Goal: Communication & Community: Participate in discussion

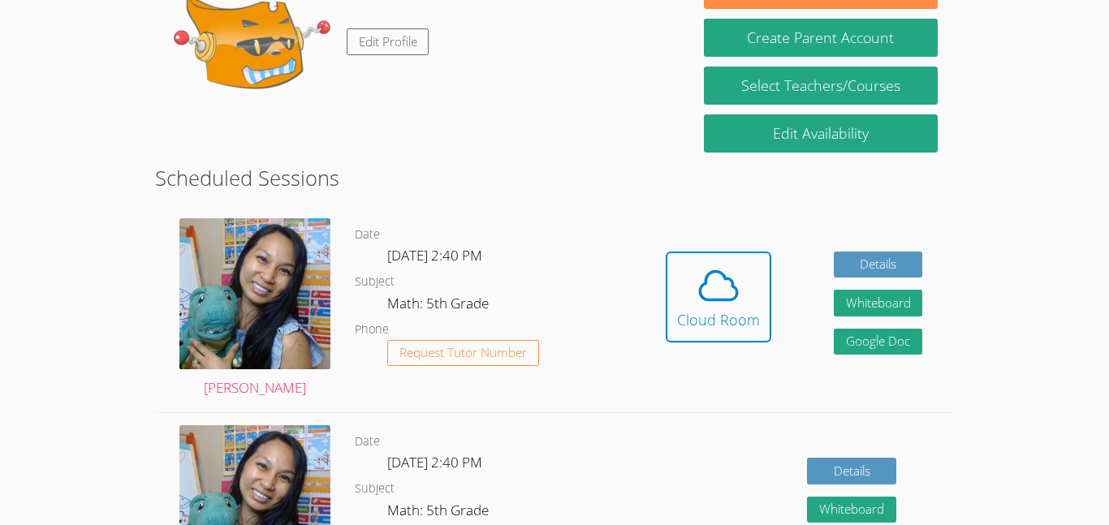
scroll to position [340, 0]
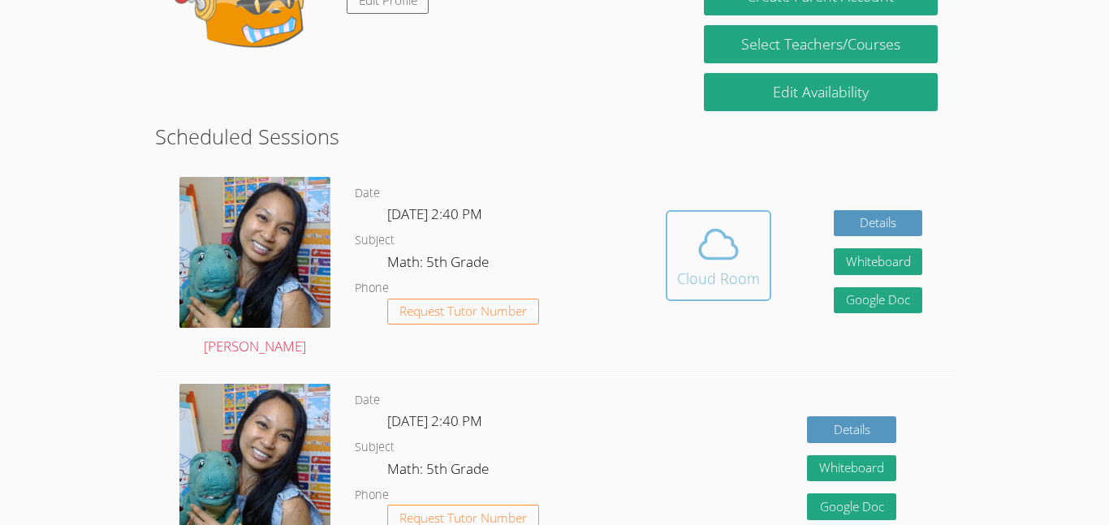
click at [755, 233] on span at bounding box center [718, 244] width 83 height 45
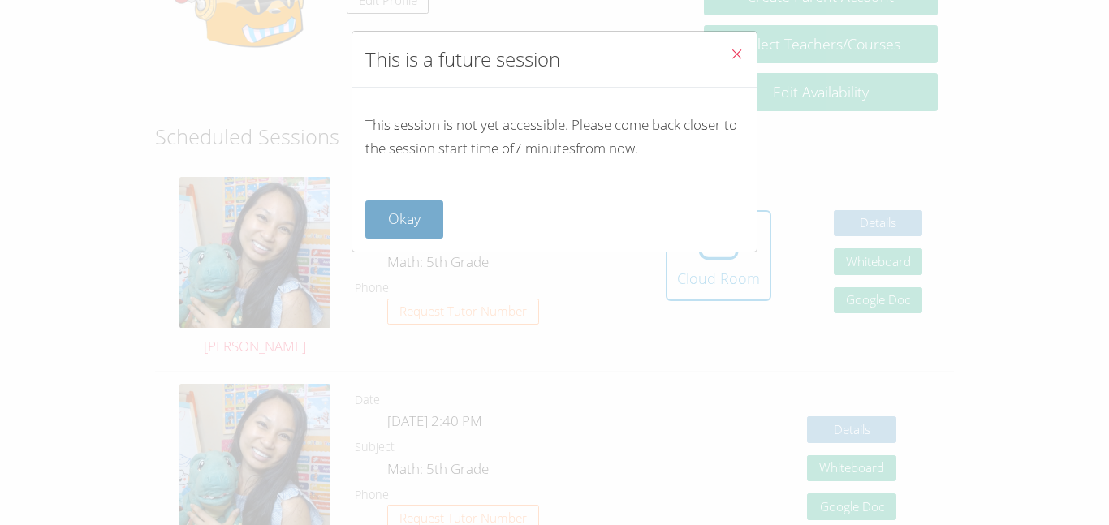
click at [392, 217] on button "Okay" at bounding box center [404, 220] width 78 height 38
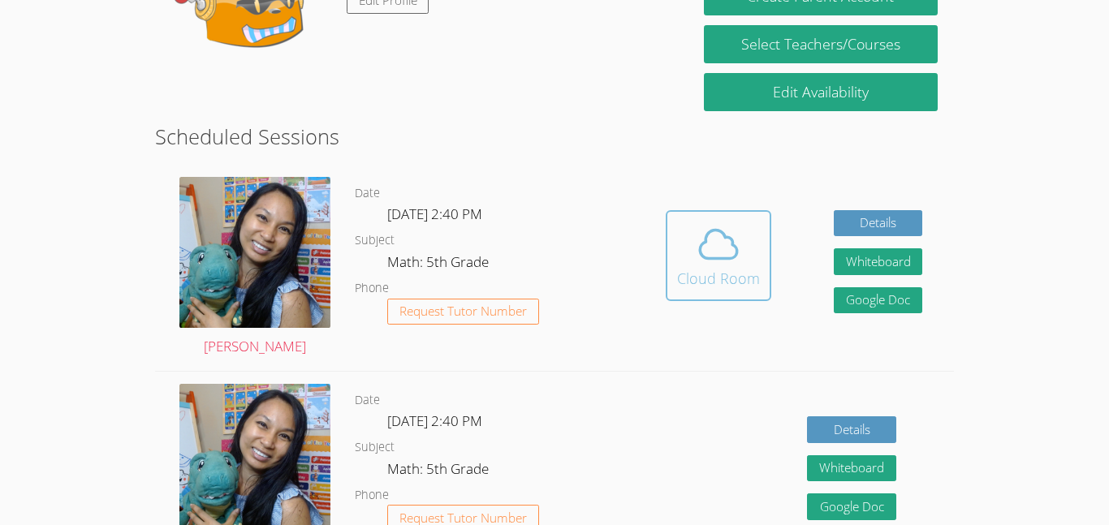
click at [716, 251] on icon at bounding box center [718, 244] width 45 height 45
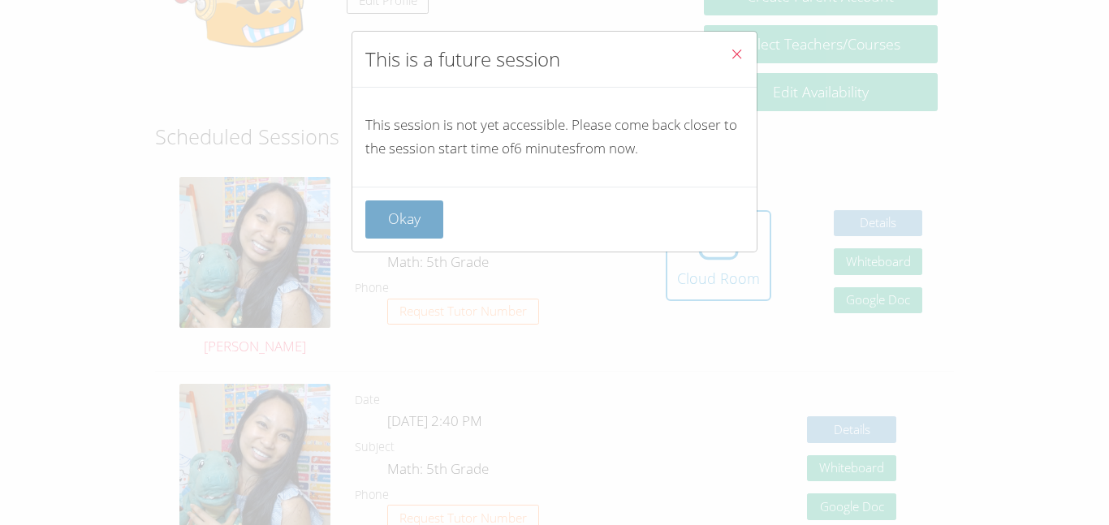
click at [378, 210] on button "Okay" at bounding box center [404, 220] width 78 height 38
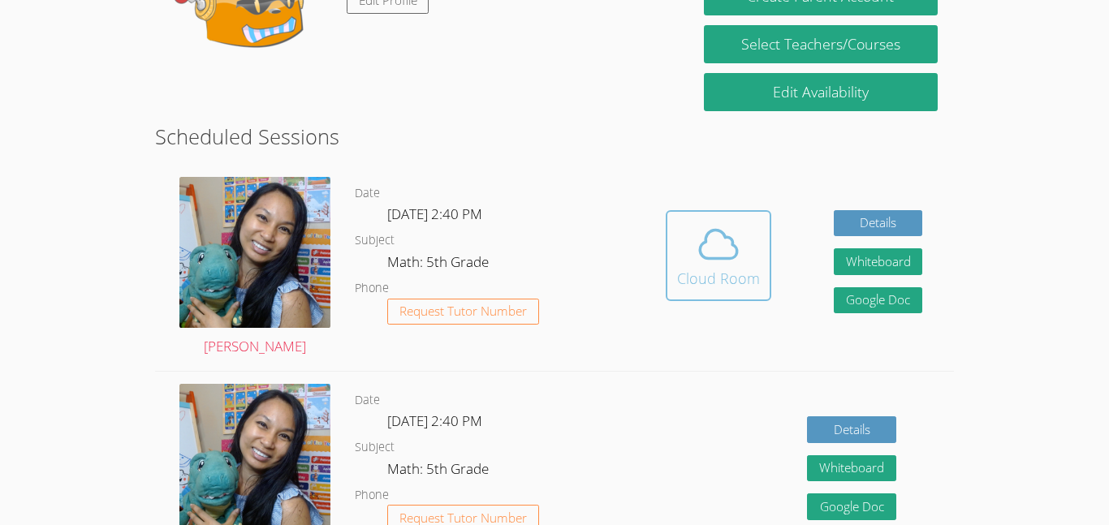
click at [707, 279] on div "Cloud Room" at bounding box center [718, 278] width 83 height 23
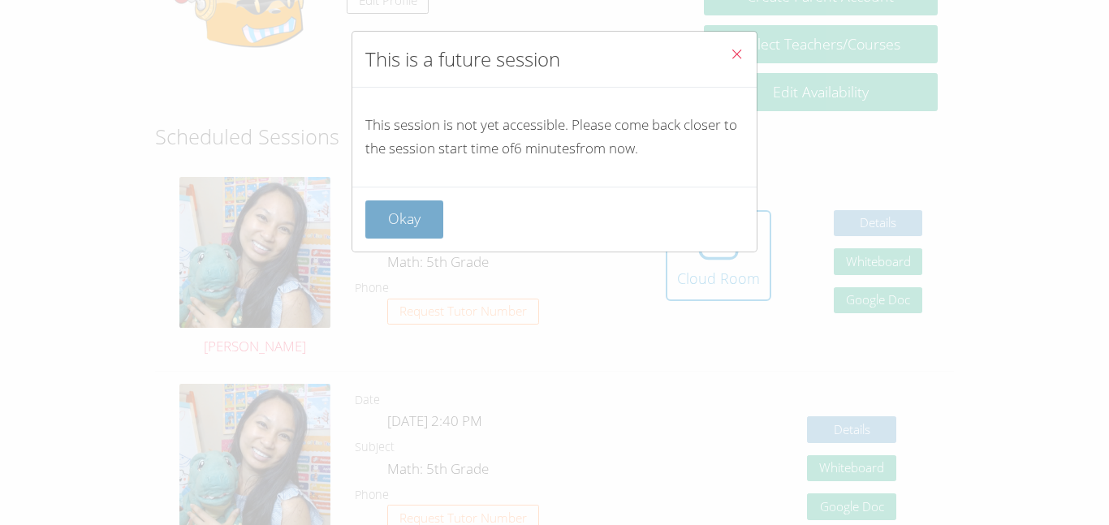
click at [385, 223] on button "Okay" at bounding box center [404, 220] width 78 height 38
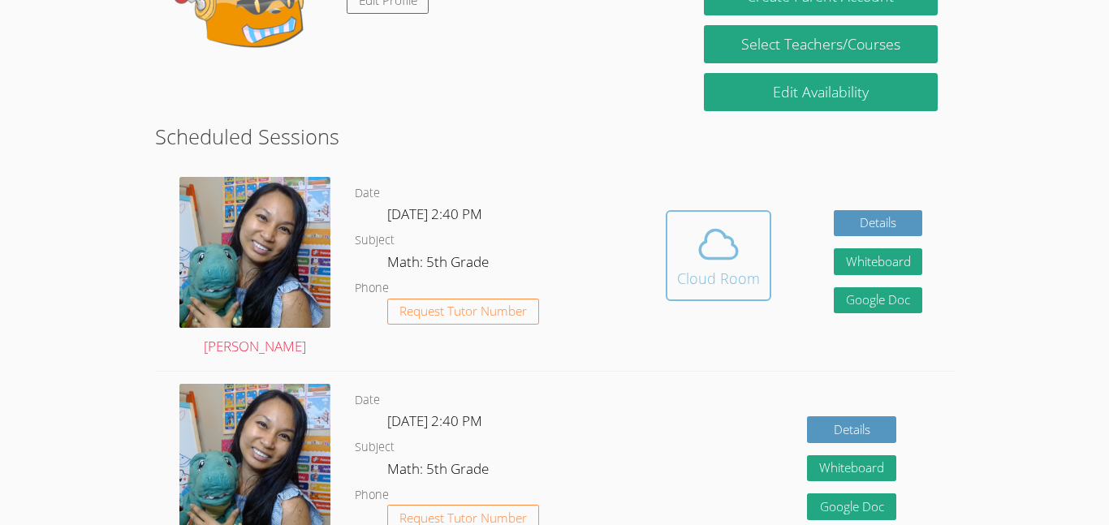
click at [685, 279] on div "Cloud Room" at bounding box center [718, 278] width 83 height 23
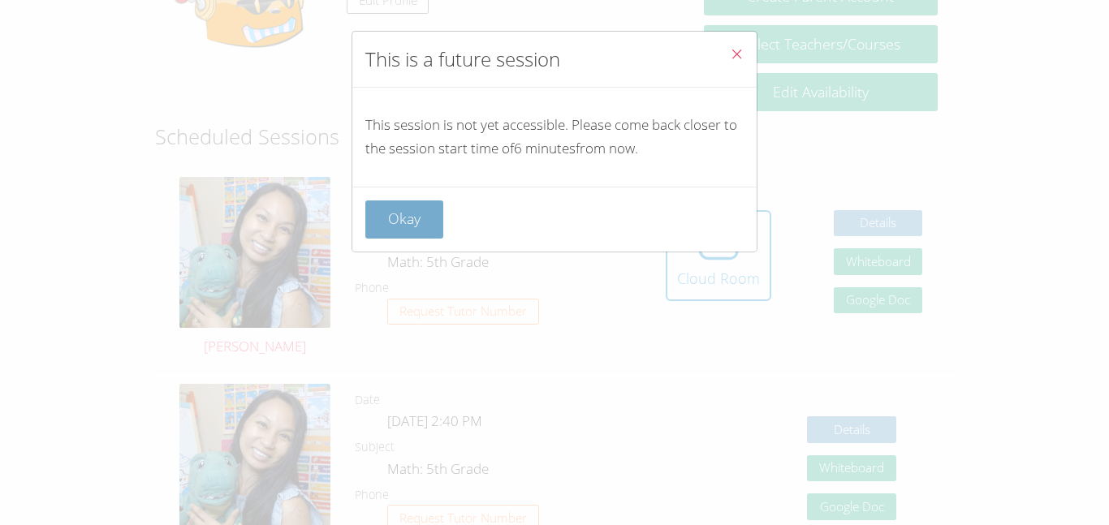
click at [388, 219] on button "Okay" at bounding box center [404, 220] width 78 height 38
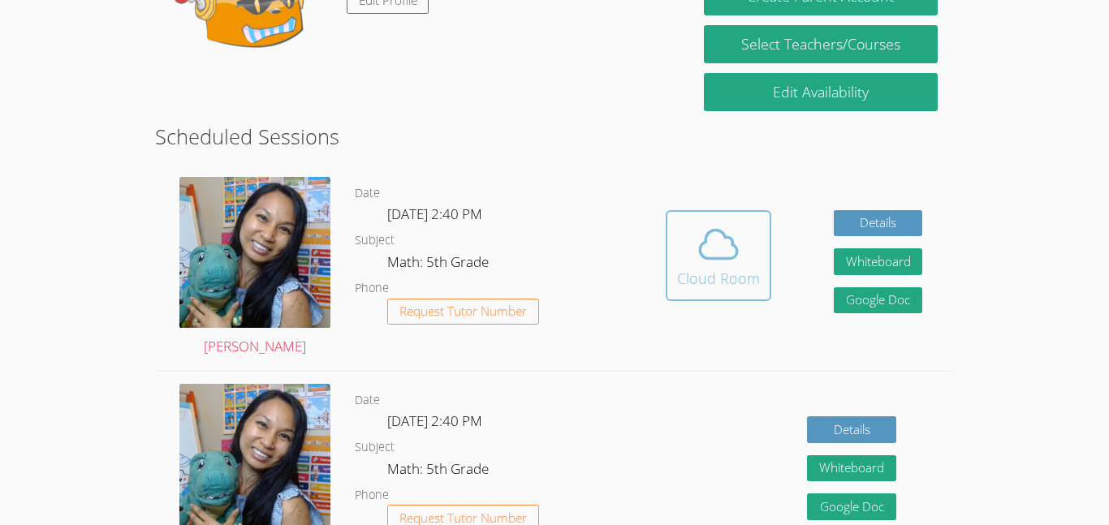
click at [692, 279] on div "Cloud Room" at bounding box center [718, 278] width 83 height 23
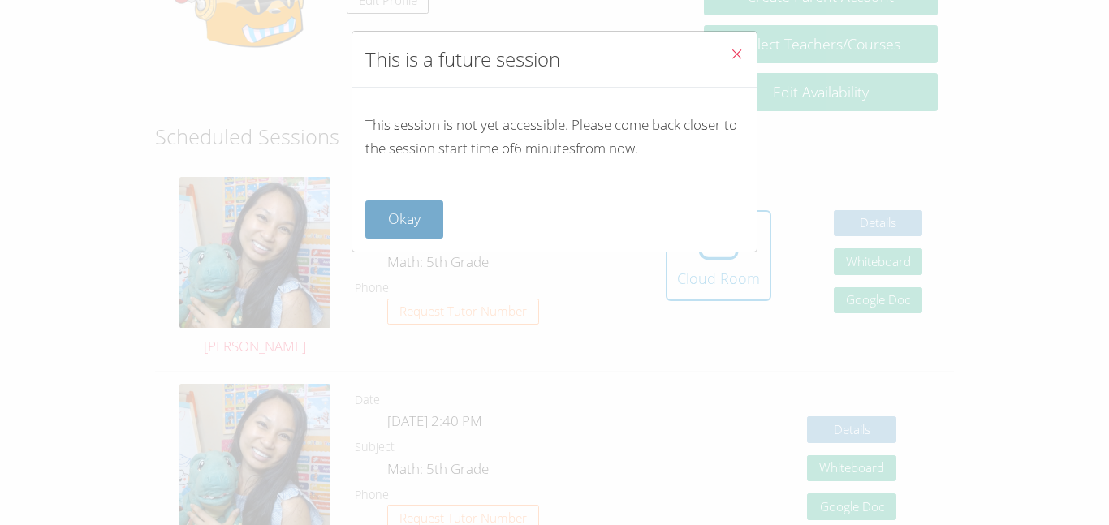
click at [398, 212] on button "Okay" at bounding box center [404, 220] width 78 height 38
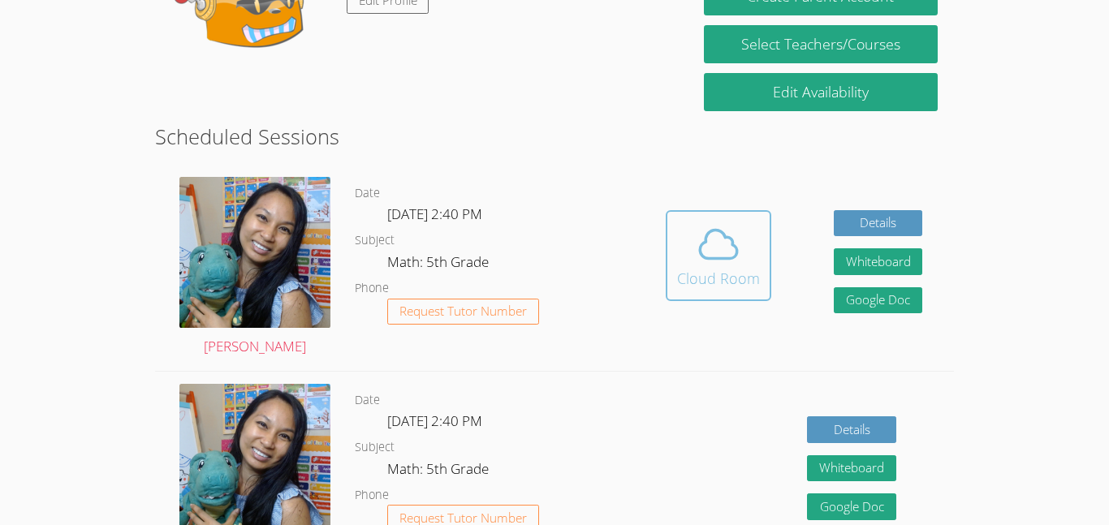
click at [666, 260] on button "Cloud Room" at bounding box center [719, 255] width 106 height 91
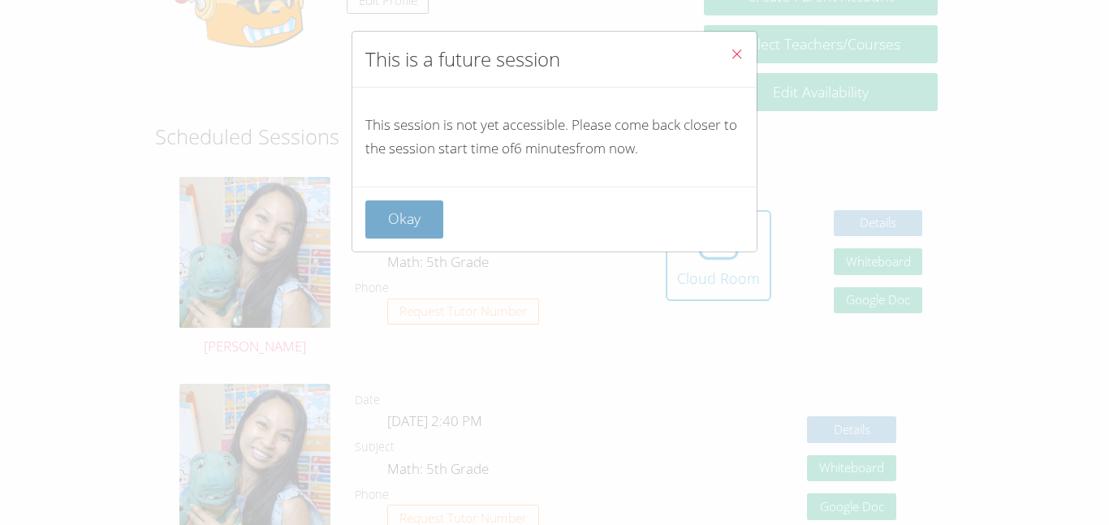
click at [387, 219] on button "Okay" at bounding box center [404, 220] width 78 height 38
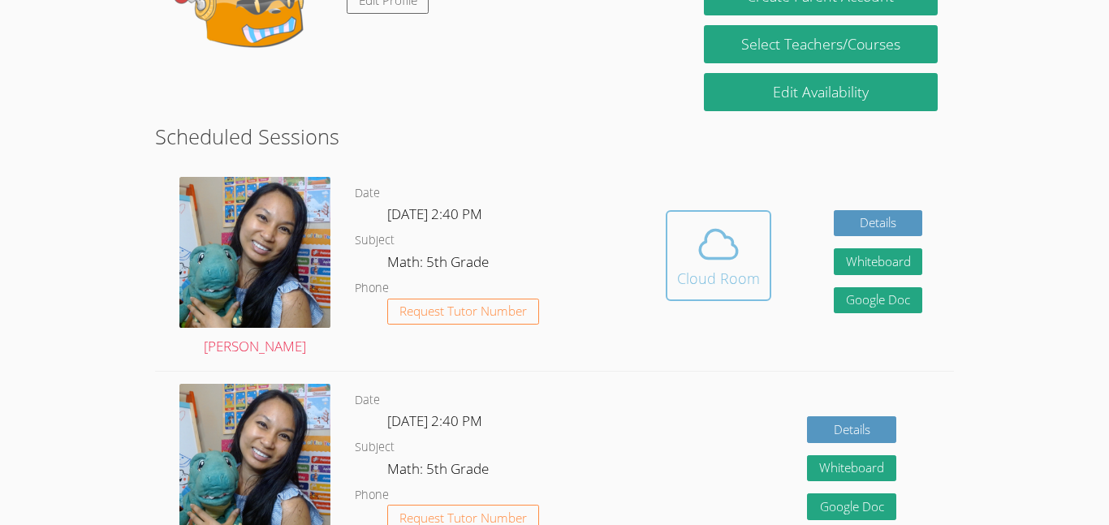
click at [668, 261] on button "Cloud Room" at bounding box center [719, 255] width 106 height 91
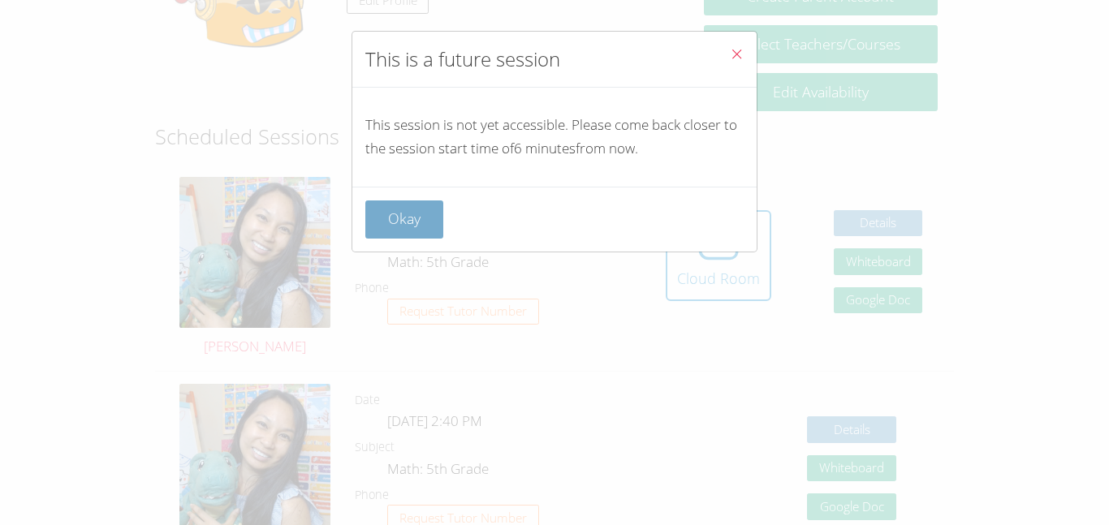
click at [412, 205] on button "Okay" at bounding box center [404, 220] width 78 height 38
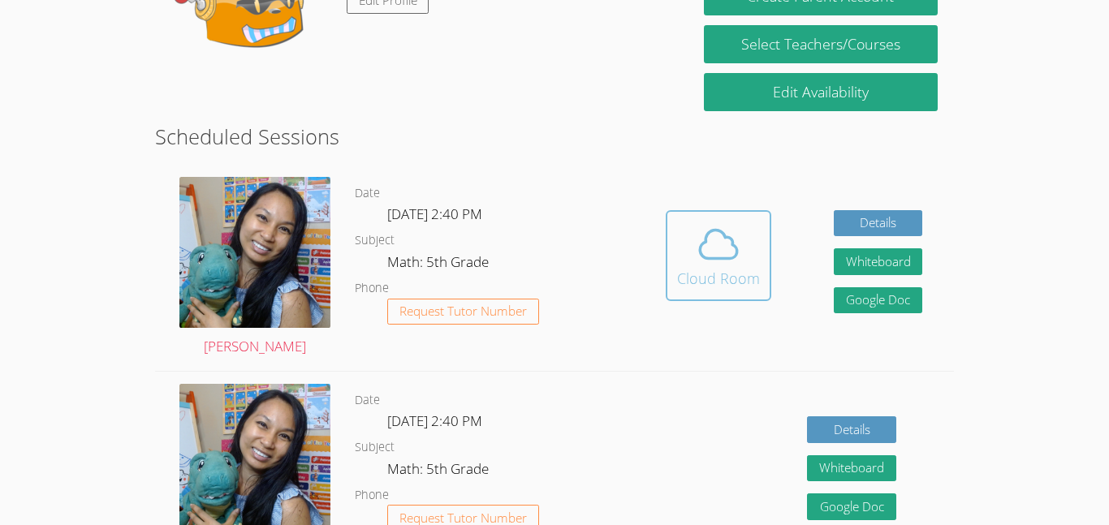
click at [681, 267] on div "Cloud Room" at bounding box center [718, 278] width 83 height 23
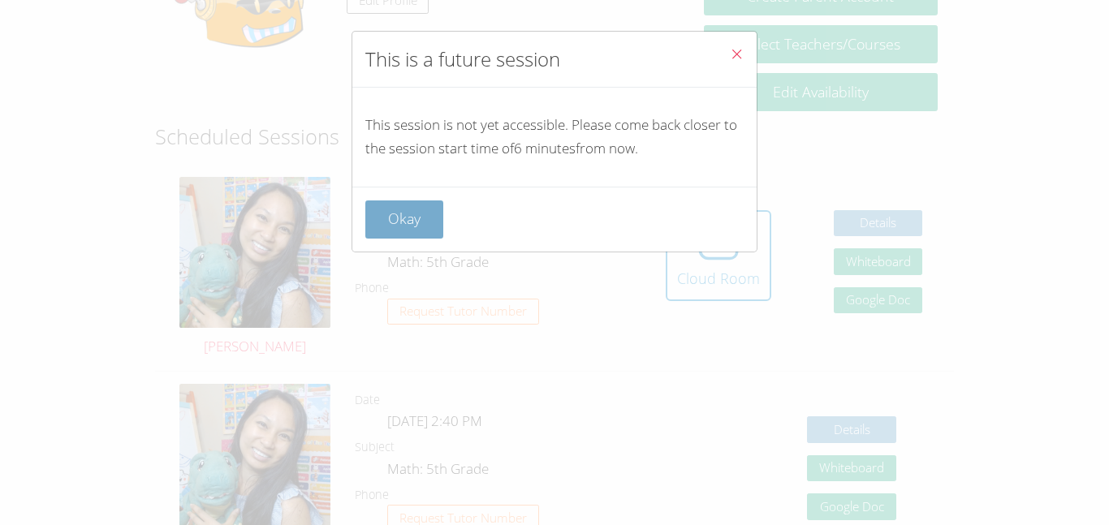
click at [388, 215] on button "Okay" at bounding box center [404, 220] width 78 height 38
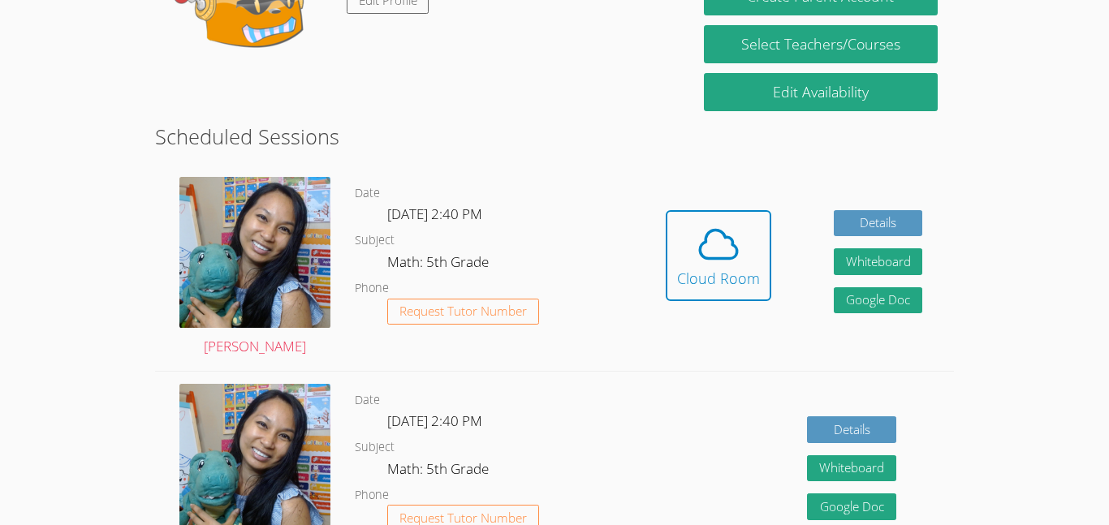
click at [652, 254] on div "Hidden Cloud Room Details Whiteboard Hidden Google Doc" at bounding box center [793, 268] width 319 height 206
click at [708, 287] on div "Cloud Room" at bounding box center [718, 278] width 83 height 23
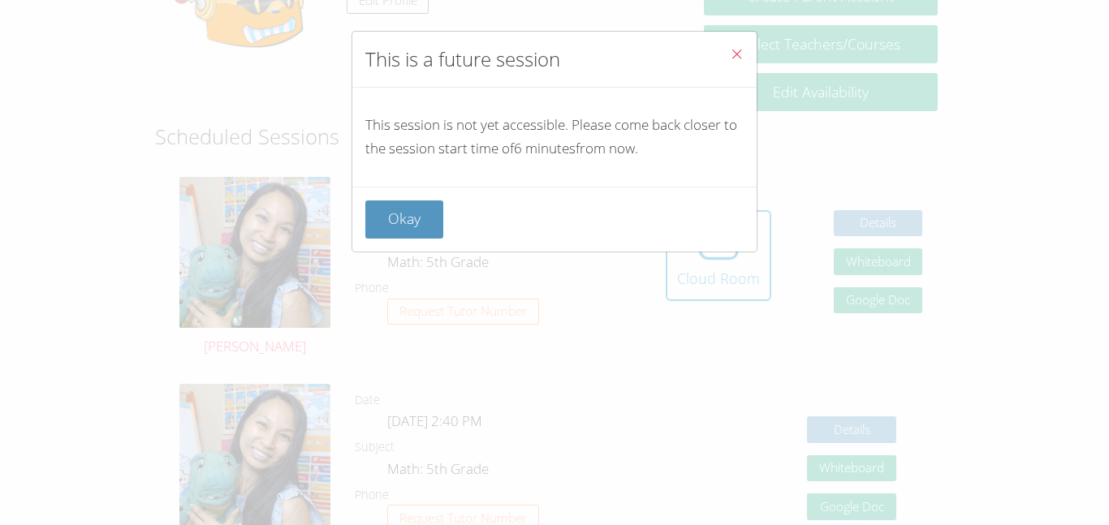
click at [475, 201] on div "Okay" at bounding box center [554, 220] width 378 height 38
click at [415, 218] on button "Okay" at bounding box center [404, 220] width 78 height 38
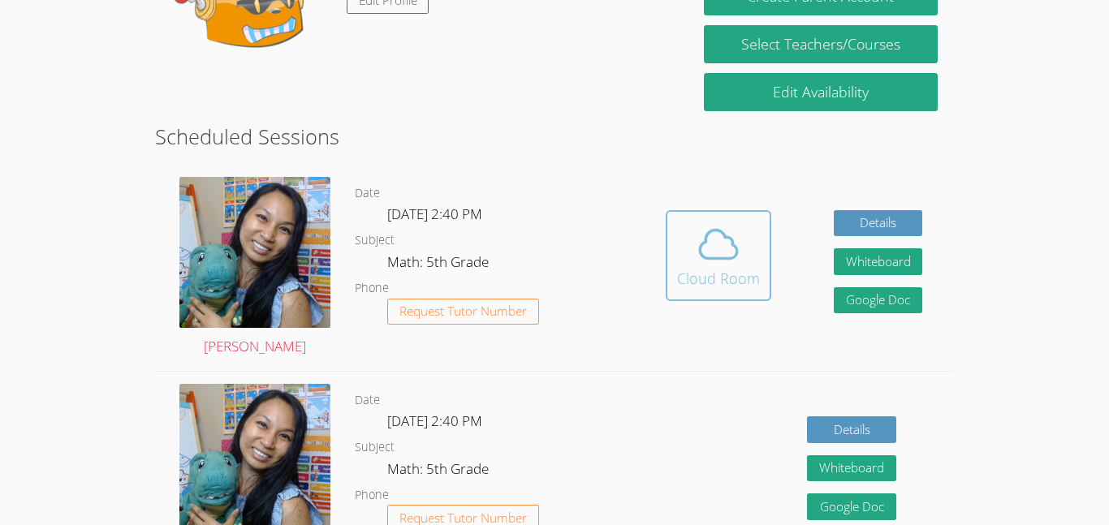
click at [690, 257] on span at bounding box center [718, 244] width 83 height 45
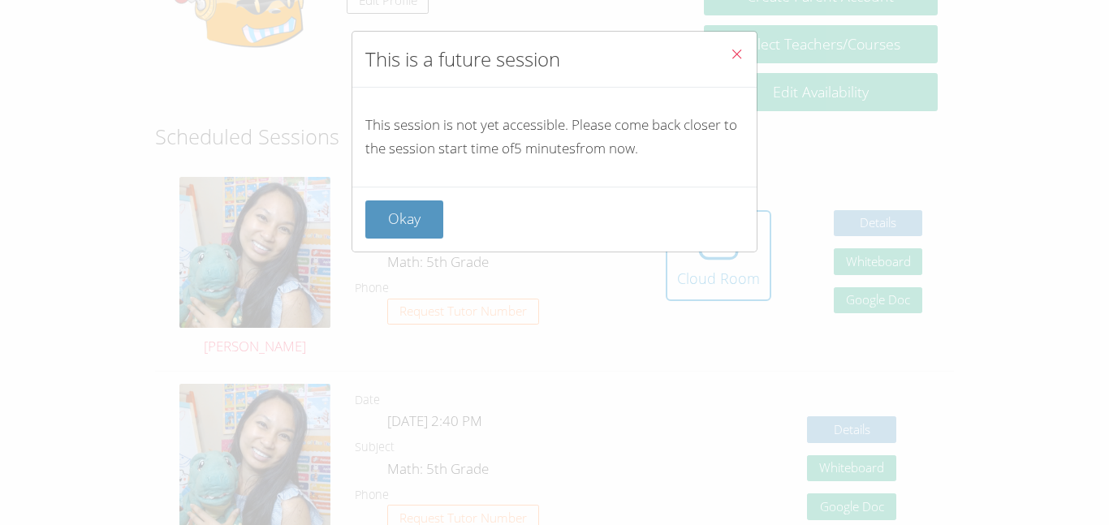
click at [425, 518] on div "This is a future session This session is not yet accessible. Please come back c…" at bounding box center [554, 262] width 1109 height 525
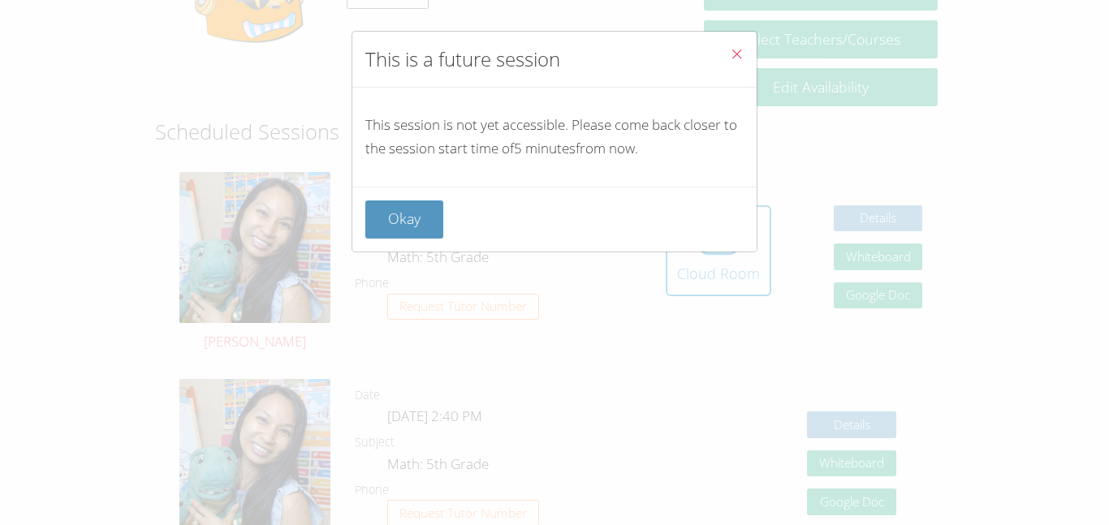
click at [690, 257] on div "This is a future session This session is not yet accessible. Please come back c…" at bounding box center [554, 262] width 1109 height 525
click at [437, 244] on div "Okay" at bounding box center [554, 219] width 404 height 65
click at [375, 224] on button "Okay" at bounding box center [404, 220] width 78 height 38
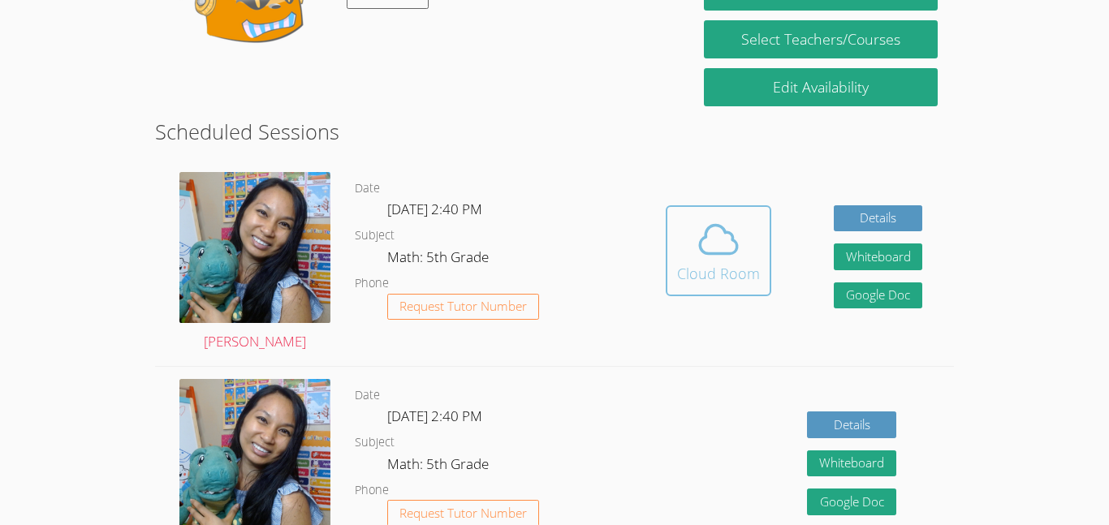
click at [728, 227] on icon at bounding box center [718, 239] width 45 height 45
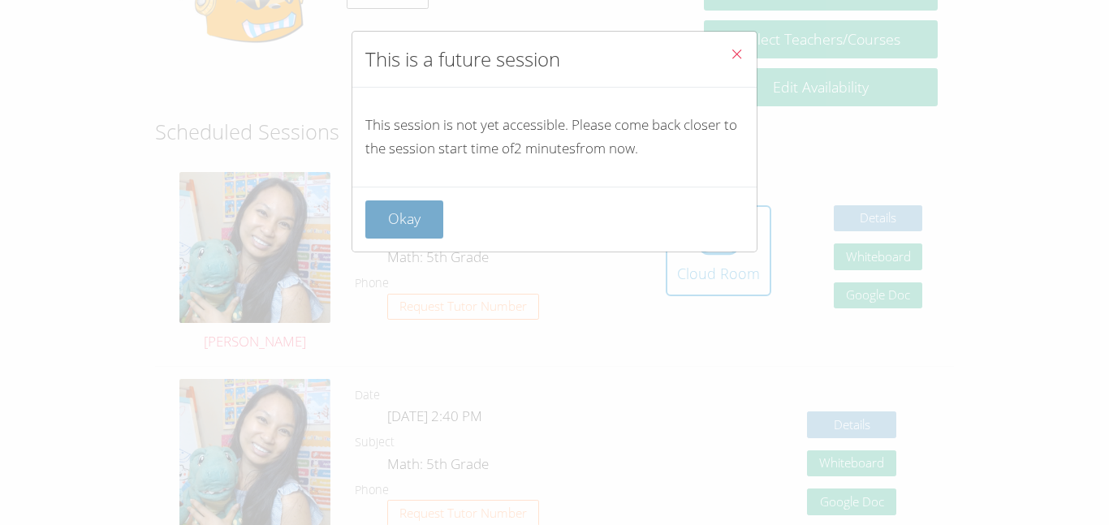
click at [408, 209] on button "Okay" at bounding box center [404, 220] width 78 height 38
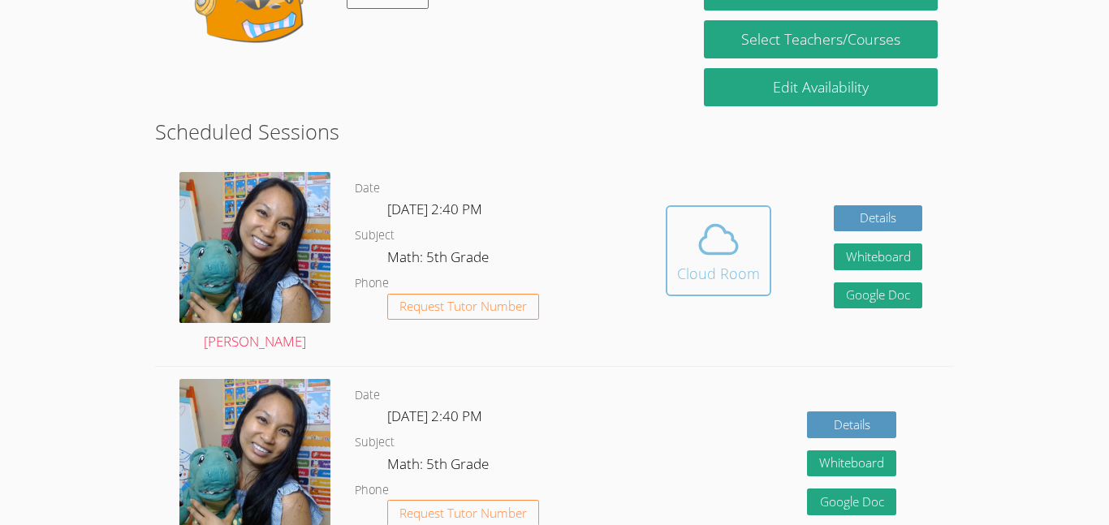
click at [670, 255] on button "Cloud Room" at bounding box center [719, 250] width 106 height 91
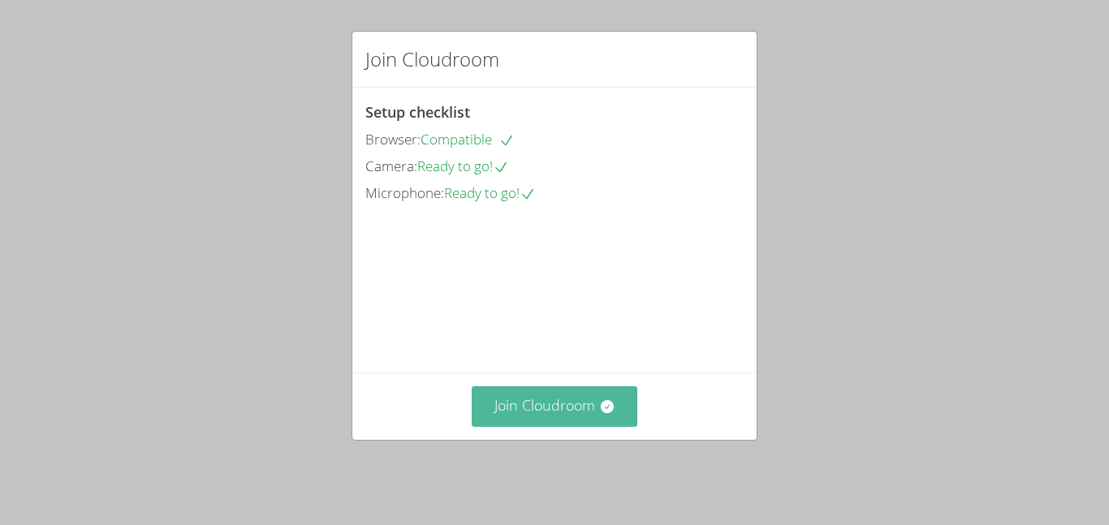
click at [496, 404] on button "Join Cloudroom" at bounding box center [555, 406] width 166 height 40
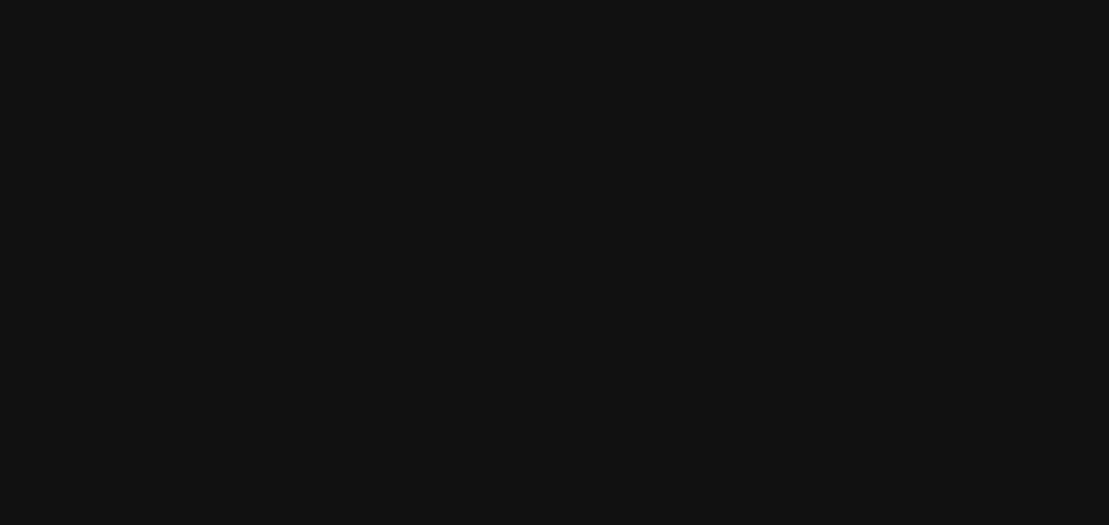
click at [684, 412] on button "Whiteboard" at bounding box center [622, 401] width 123 height 38
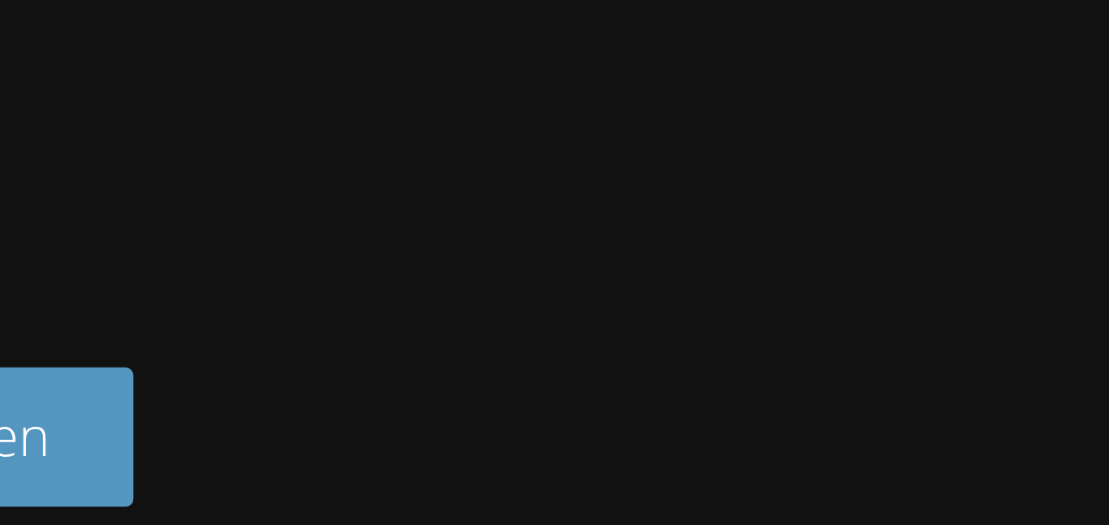
click at [684, 399] on button "Whiteboard" at bounding box center [622, 401] width 123 height 38
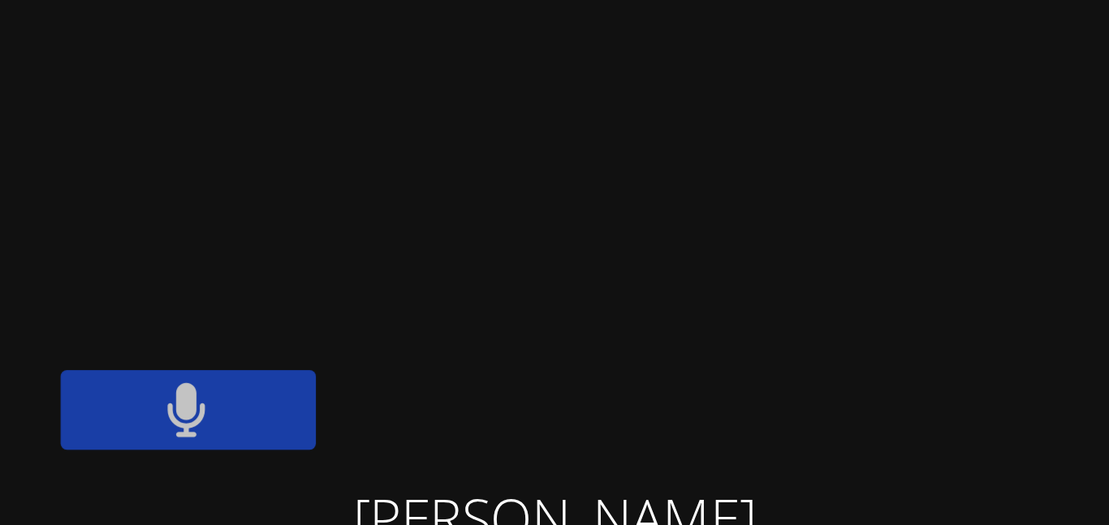
click at [751, 109] on button at bounding box center [718, 105] width 65 height 20
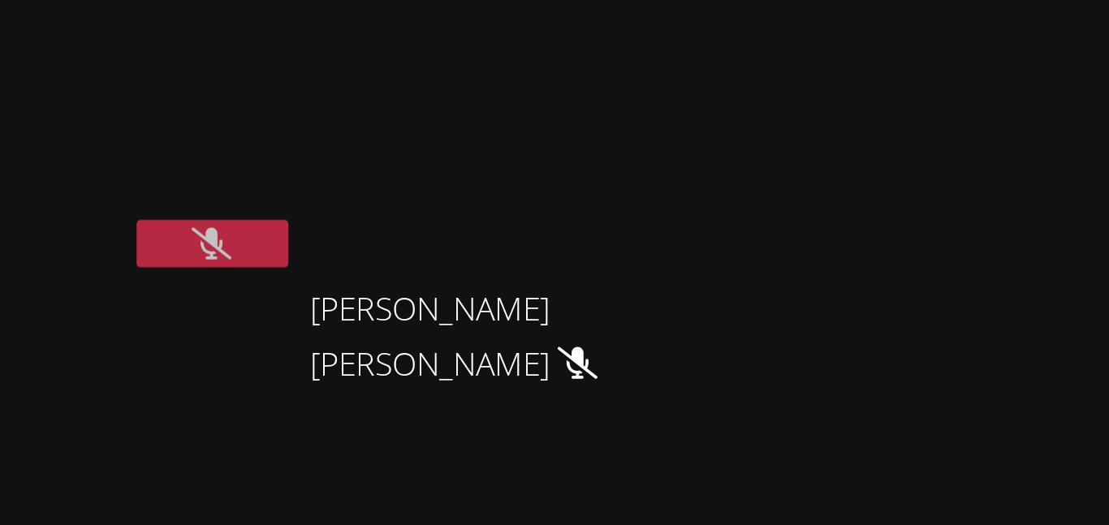
click at [751, 108] on button at bounding box center [718, 105] width 65 height 20
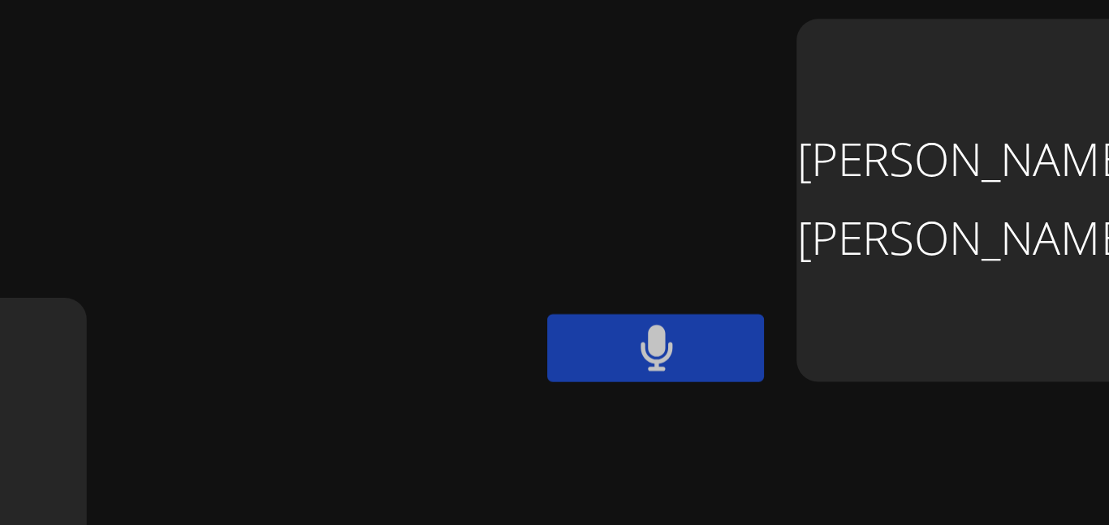
click at [643, 95] on button at bounding box center [675, 105] width 65 height 20
